Goal: Information Seeking & Learning: Learn about a topic

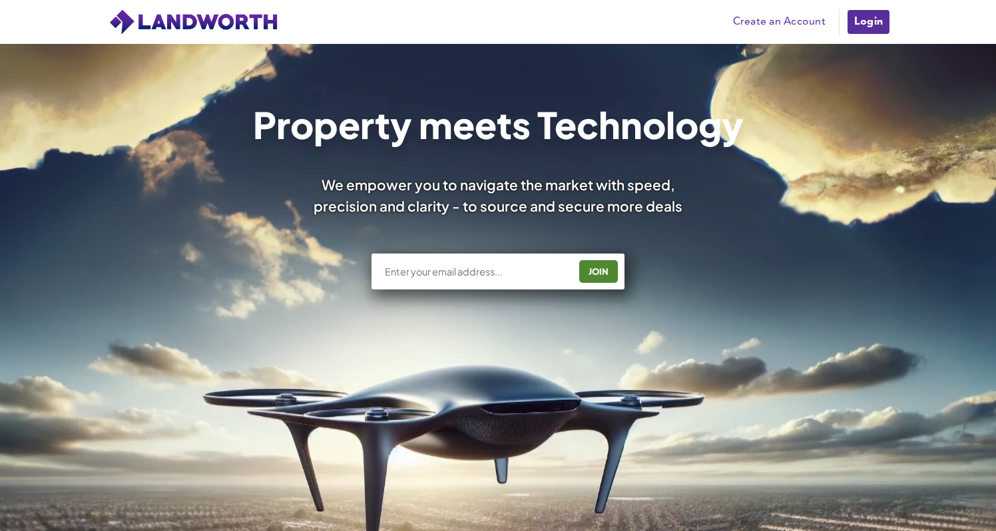
click at [874, 25] on link "Login" at bounding box center [868, 22] width 45 height 27
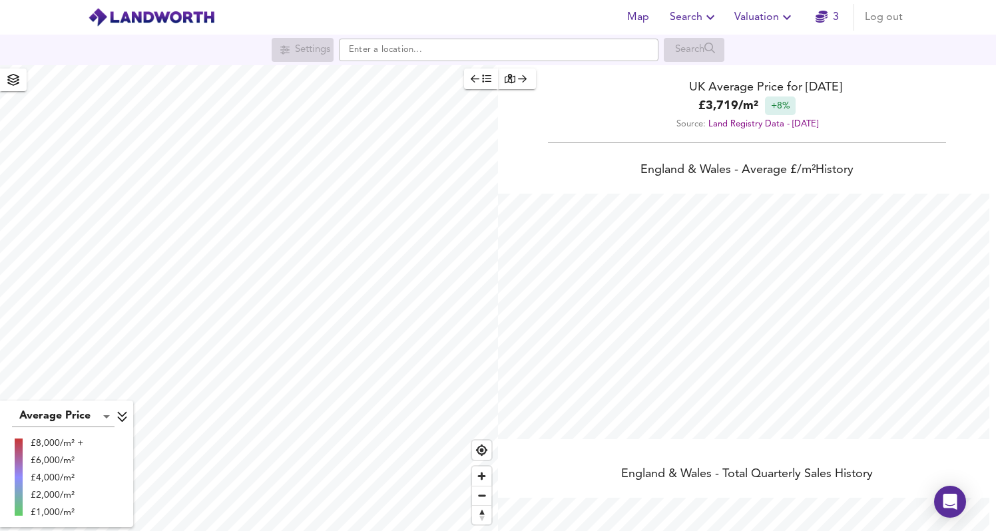
scroll to position [531, 996]
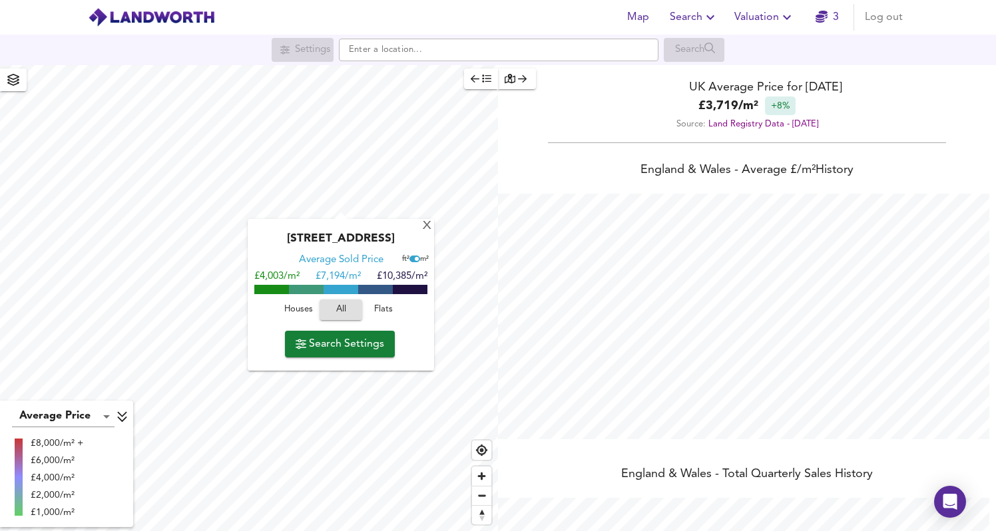
click at [368, 344] on span "Search Settings" at bounding box center [340, 344] width 89 height 19
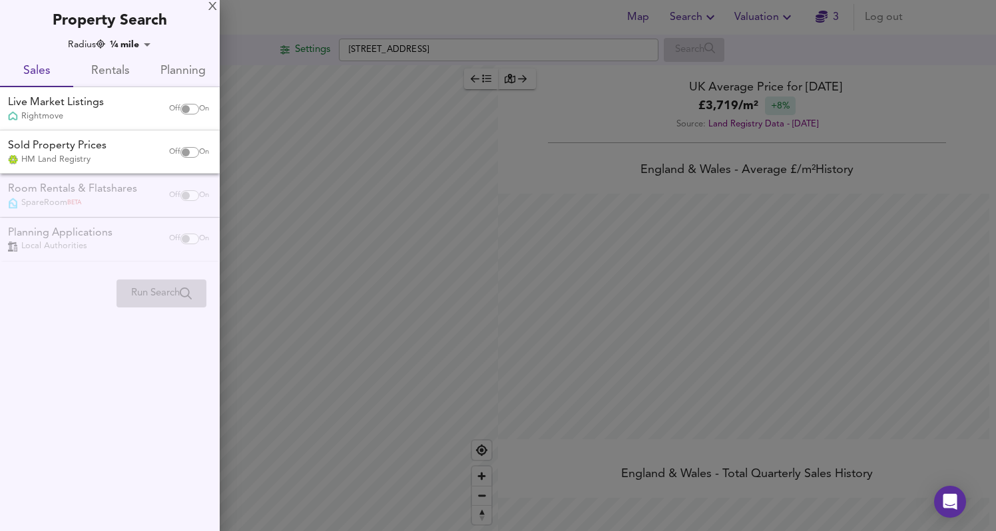
checkbox input "false"
checkbox input "true"
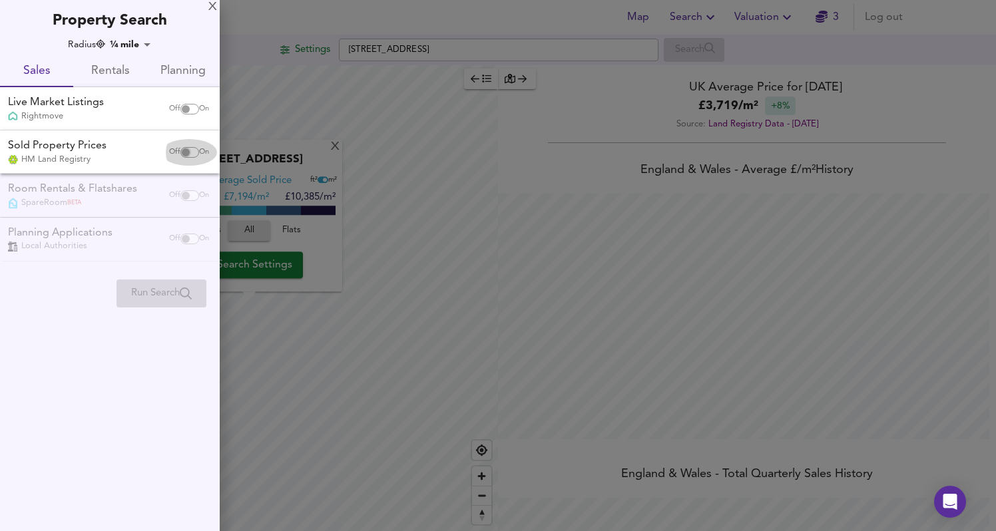
click at [190, 152] on input "checkbox" at bounding box center [186, 152] width 32 height 11
checkbox input "true"
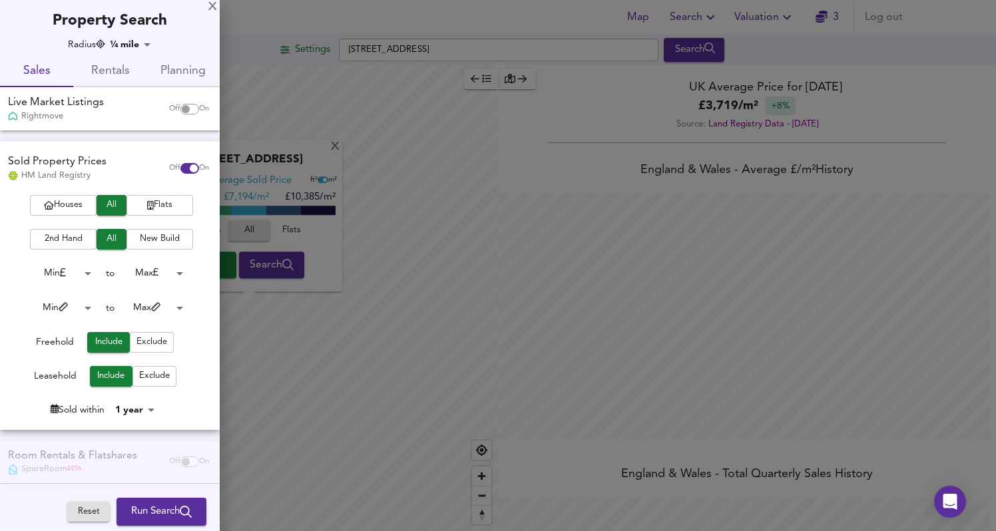
click at [180, 107] on input "checkbox" at bounding box center [186, 109] width 32 height 11
checkbox input "true"
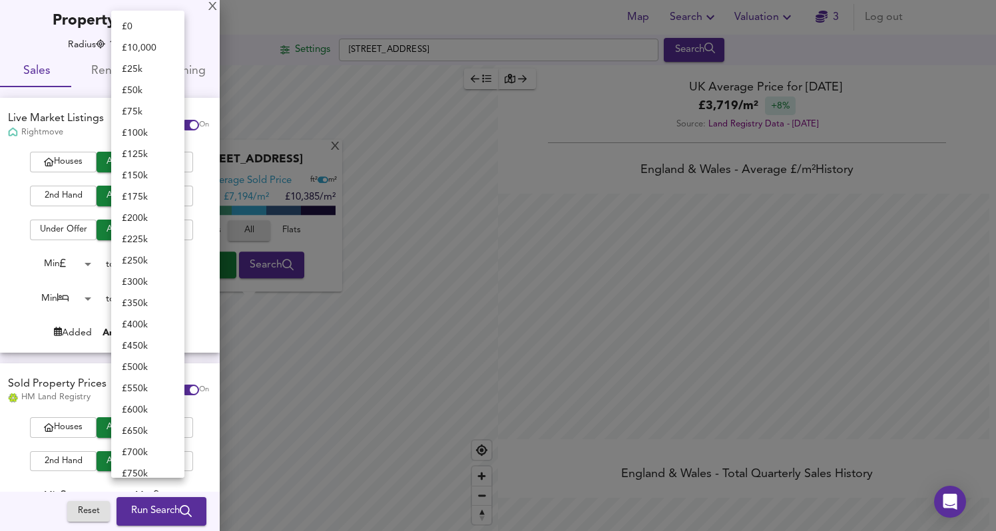
click at [167, 262] on body "Map Search Valuation 3 Log out Settings Junction Approach, SW11 2QP Search X Ju…" at bounding box center [498, 265] width 996 height 531
click at [148, 89] on li "£ 400k" at bounding box center [147, 89] width 73 height 21
type input "400000"
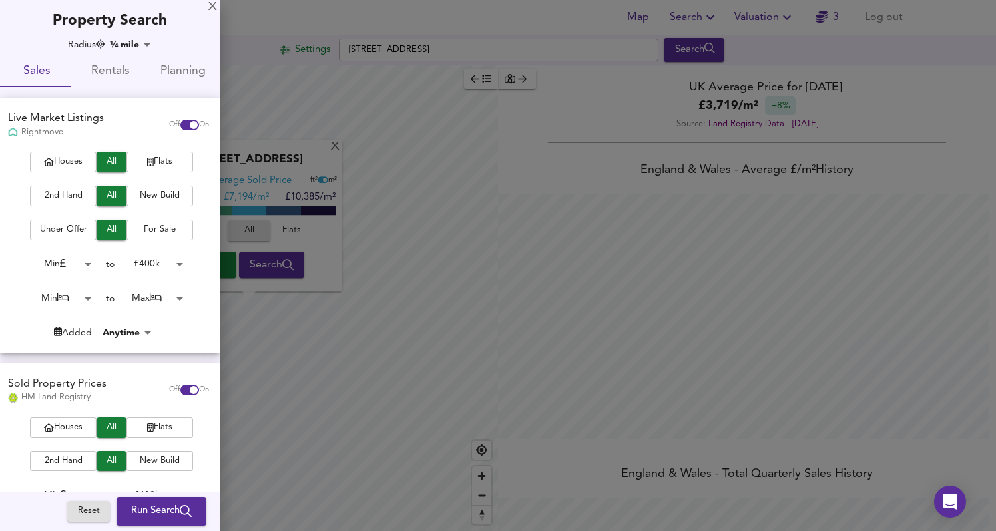
click at [250, 346] on div at bounding box center [498, 265] width 996 height 531
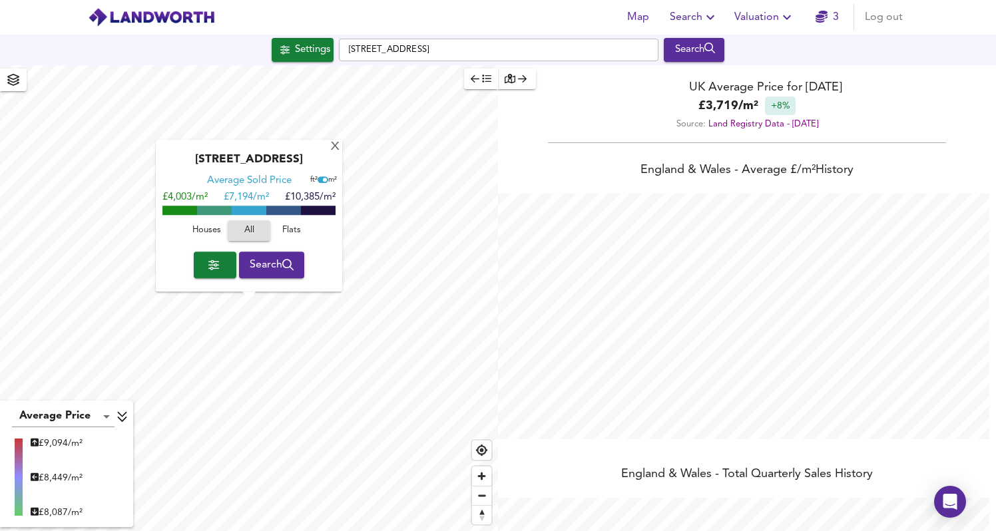
type input "630"
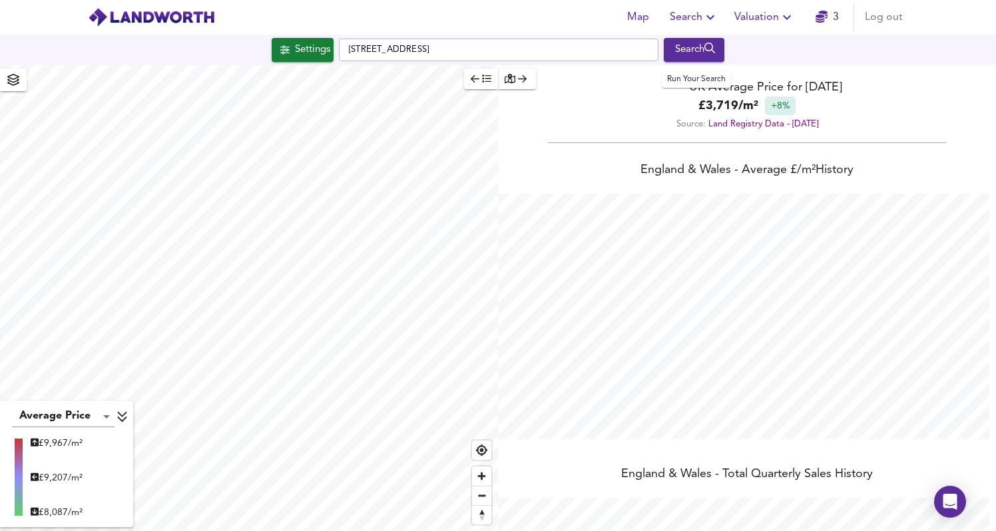
click at [691, 45] on div "Search" at bounding box center [694, 49] width 54 height 17
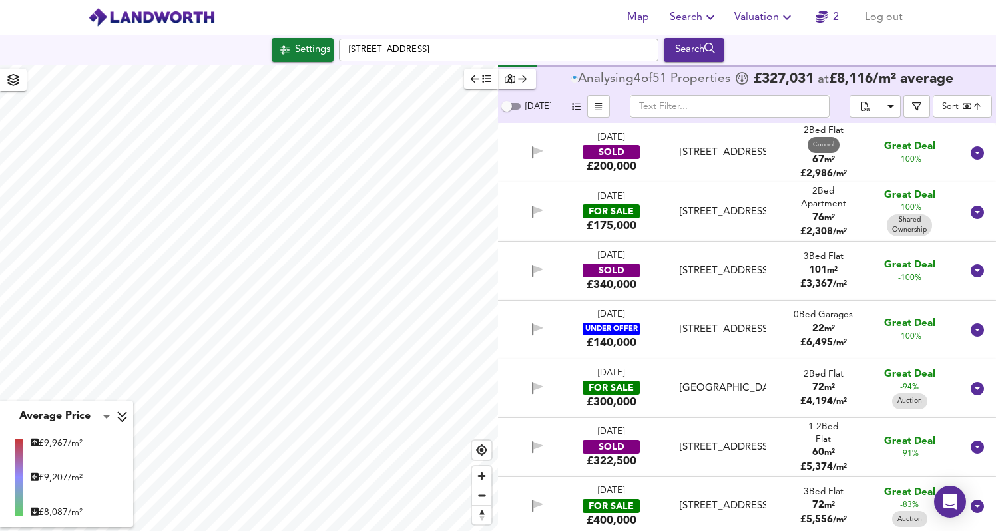
click at [812, 380] on div "2 Bed Flat" at bounding box center [823, 374] width 47 height 13
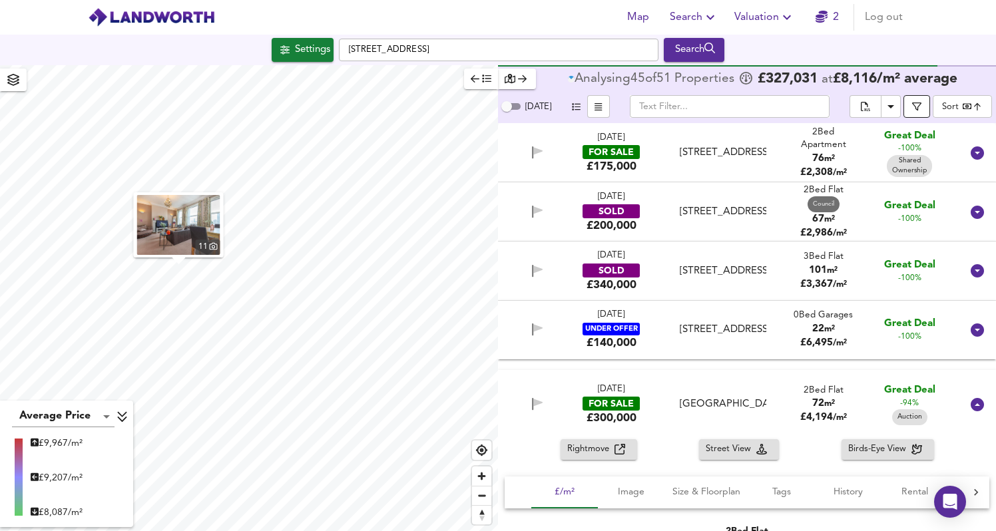
click at [921, 109] on icon "button" at bounding box center [916, 106] width 9 height 9
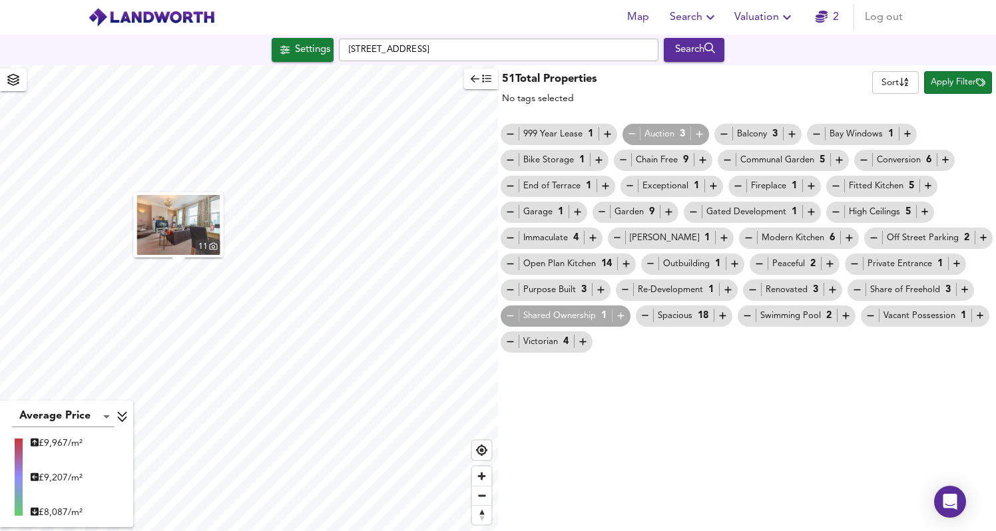
click at [509, 316] on icon "button" at bounding box center [510, 315] width 11 height 11
click at [956, 87] on span "Apply Filter" at bounding box center [958, 82] width 55 height 15
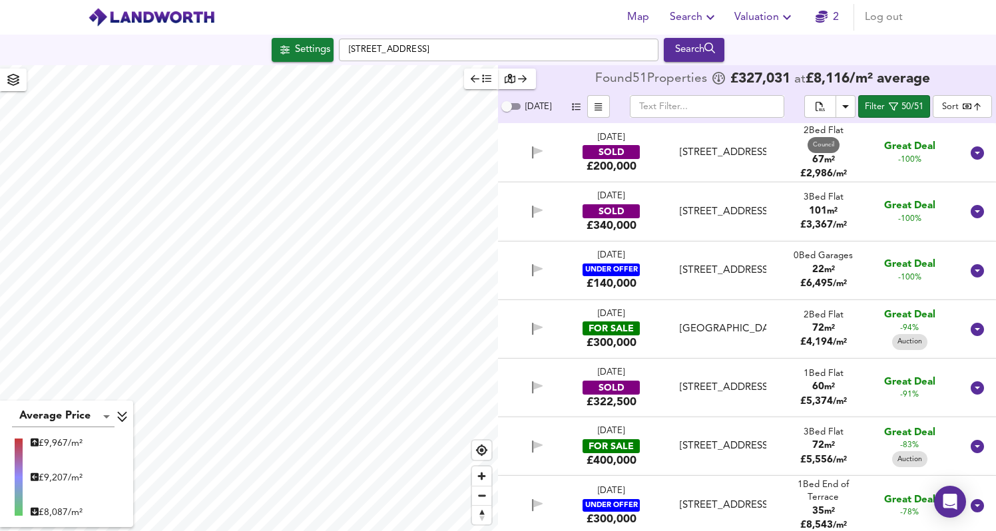
click at [735, 451] on div "Strathblaine Road, Battersea, LONDON, SW11 1RG" at bounding box center [723, 446] width 86 height 14
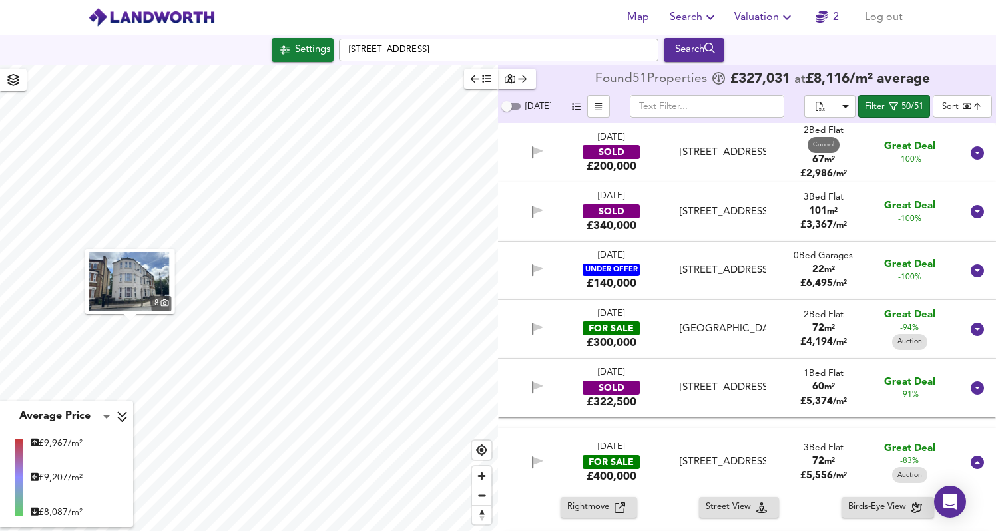
click at [780, 323] on div "21 Jul 2025 FOR SALE £300,000 St. John's Hill, London, SW11 1TT St. John's Hill…" at bounding box center [731, 329] width 461 height 43
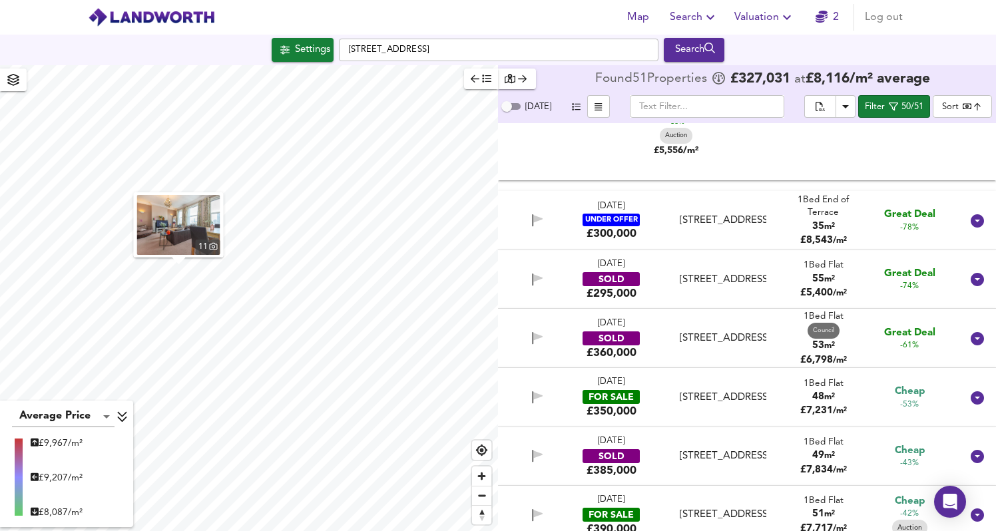
scroll to position [900, 0]
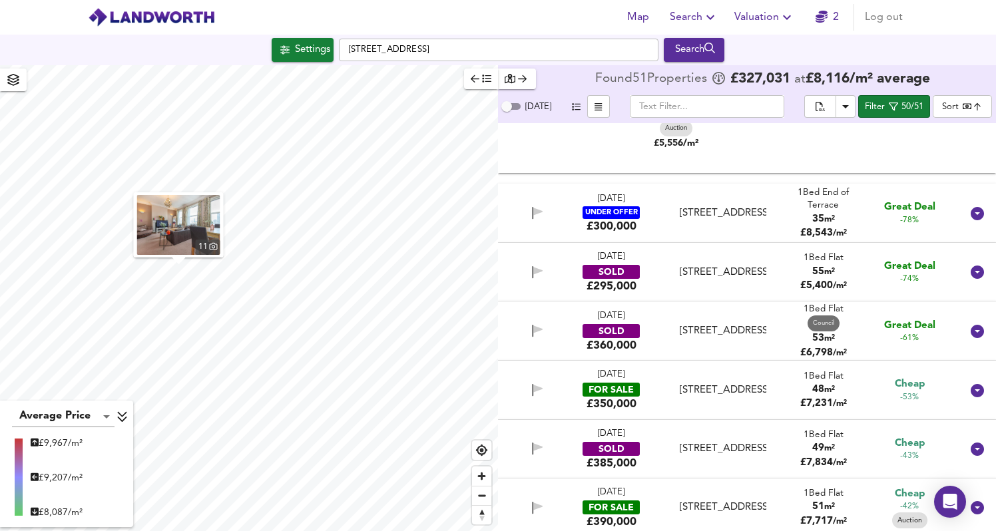
click at [768, 394] on div "21 Jul 2025 FOR SALE £350,000 Eccles Road, London, SW11 1LX Eccles Road, London…" at bounding box center [731, 390] width 461 height 43
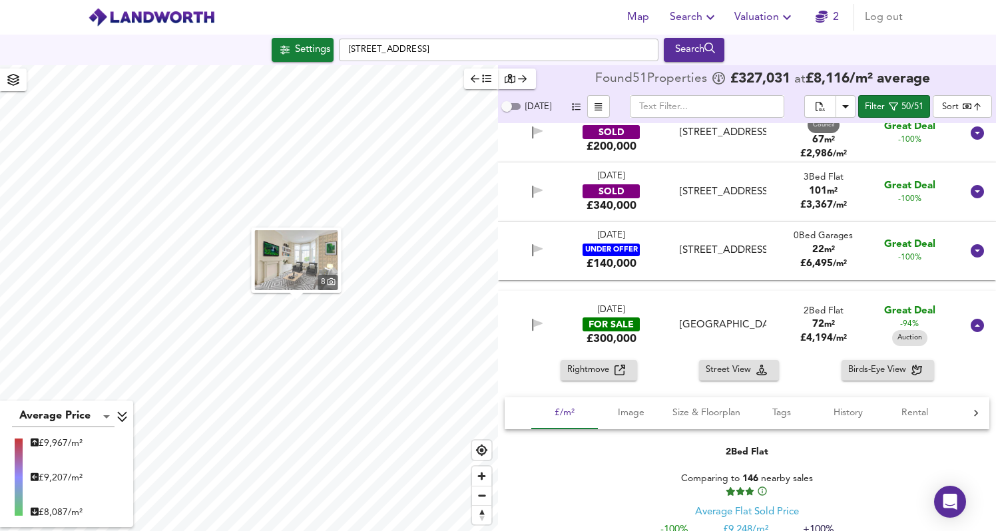
scroll to position [18, 0]
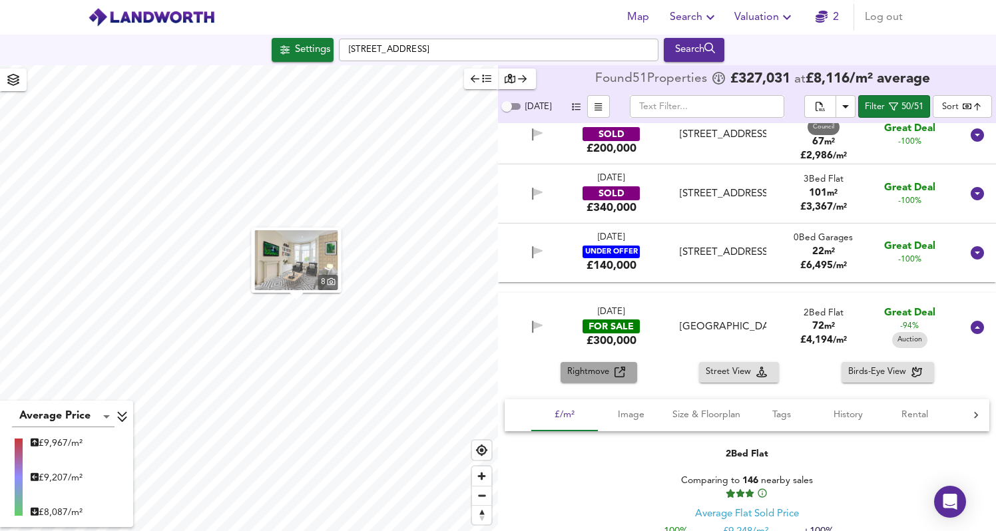
click at [608, 372] on span "Rightmove" at bounding box center [590, 372] width 47 height 15
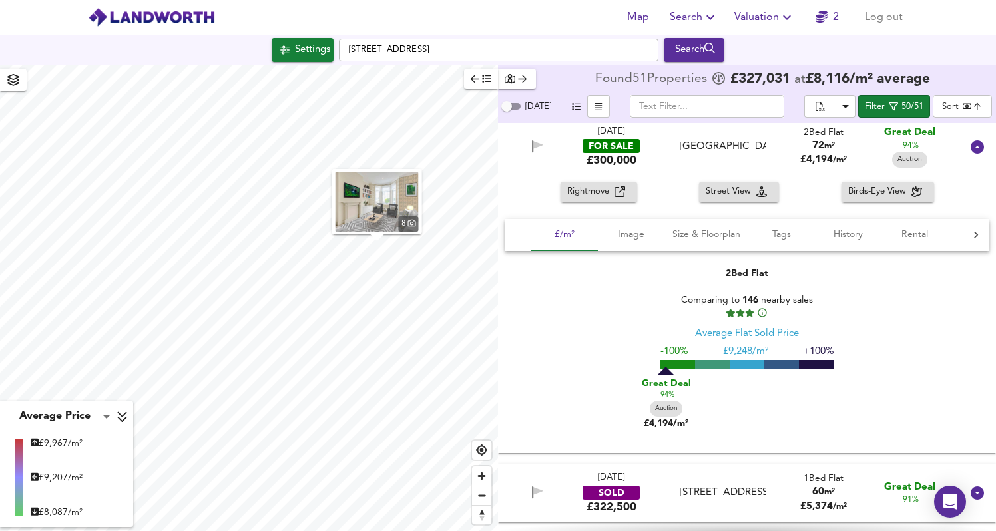
scroll to position [199, 0]
